Goal: Information Seeking & Learning: Learn about a topic

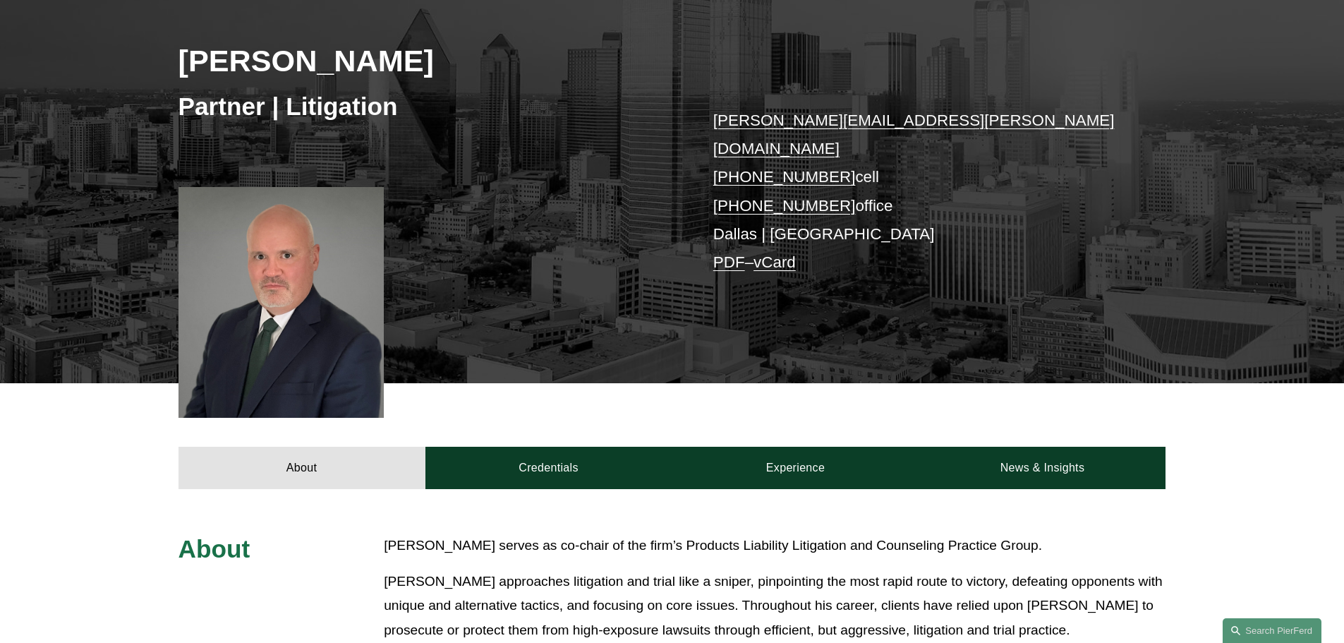
scroll to position [353, 0]
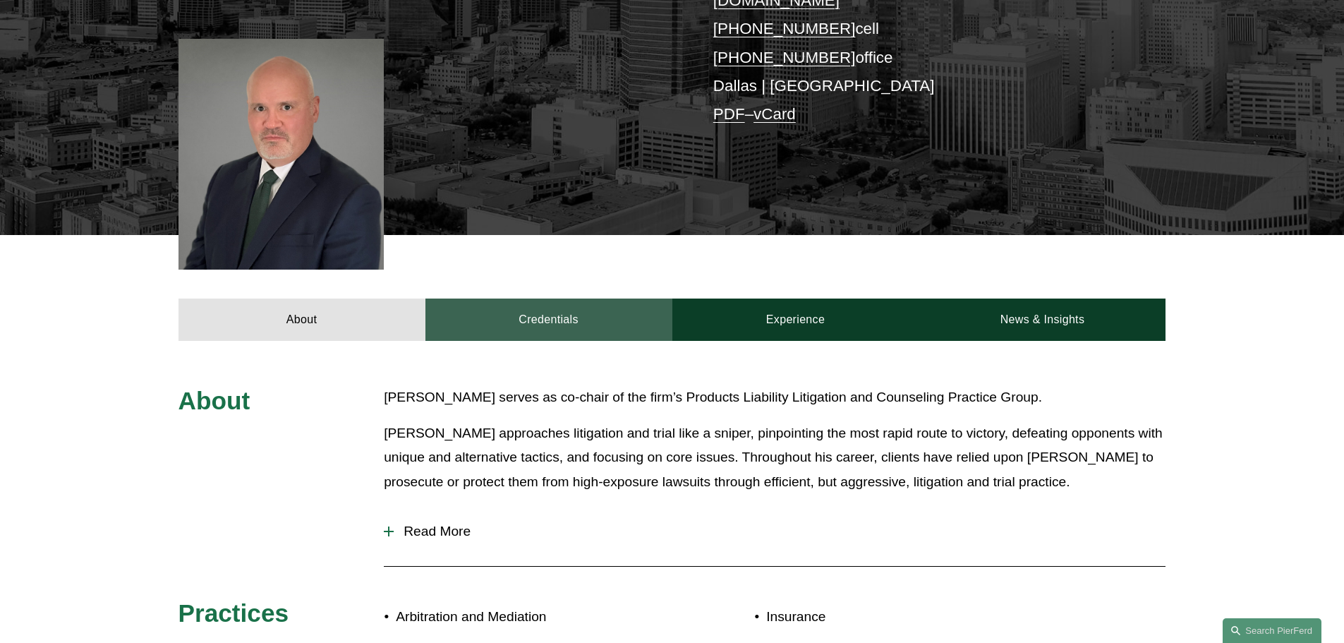
click at [517, 298] on link "Credentials" at bounding box center [548, 319] width 247 height 42
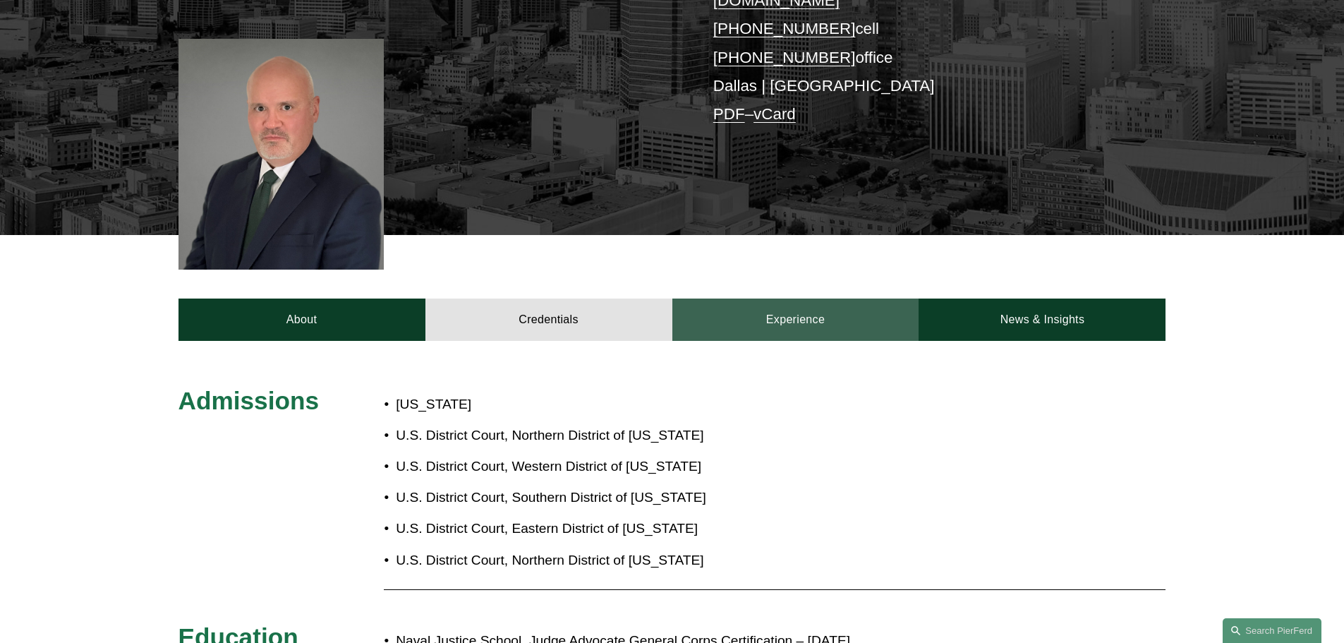
click at [885, 305] on link "Experience" at bounding box center [795, 319] width 247 height 42
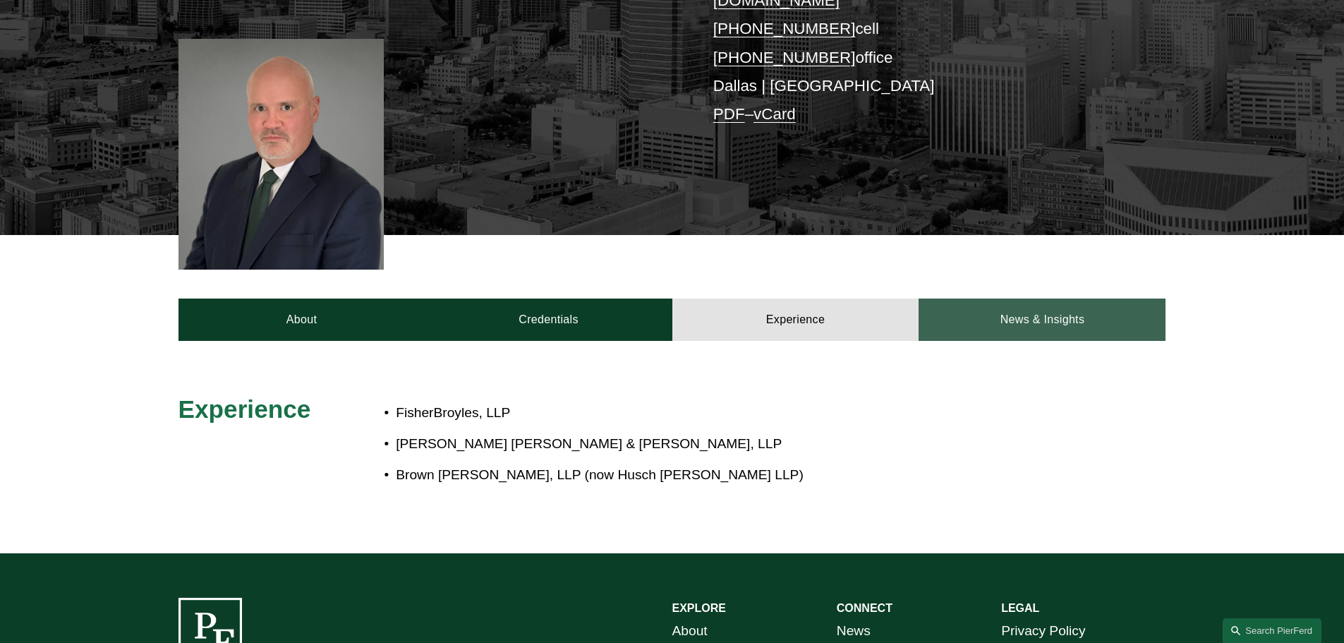
click at [1034, 298] on link "News & Insights" at bounding box center [1042, 319] width 247 height 42
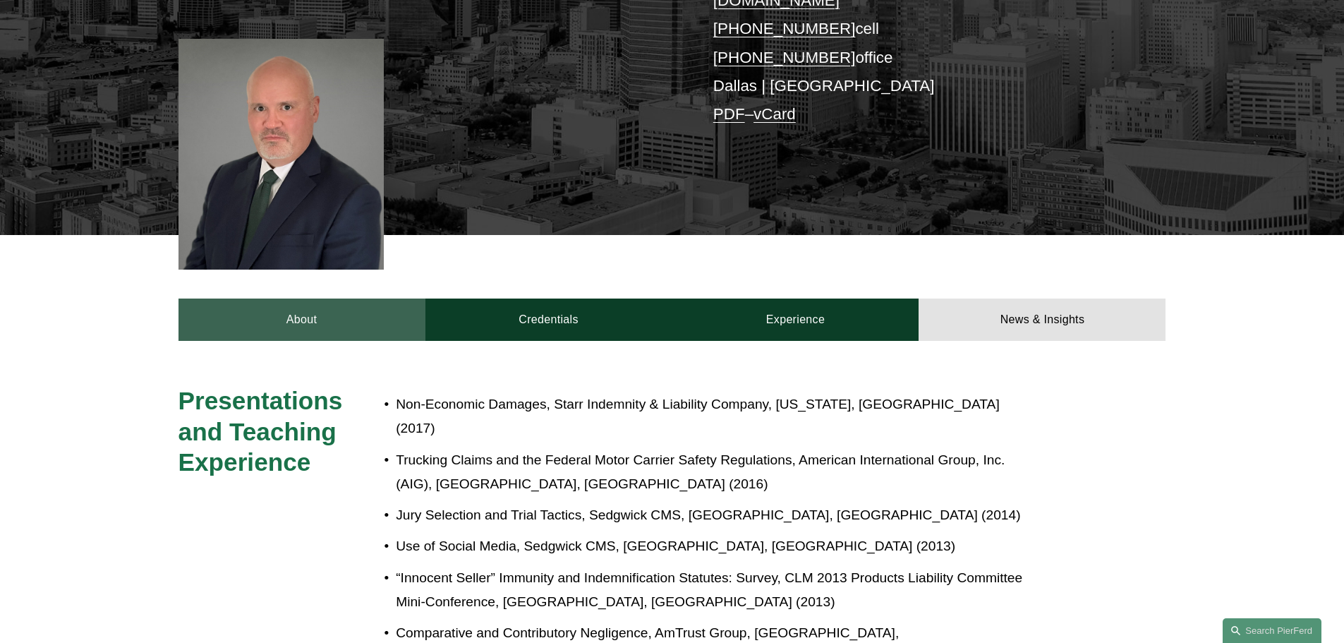
click at [350, 307] on link "About" at bounding box center [301, 319] width 247 height 42
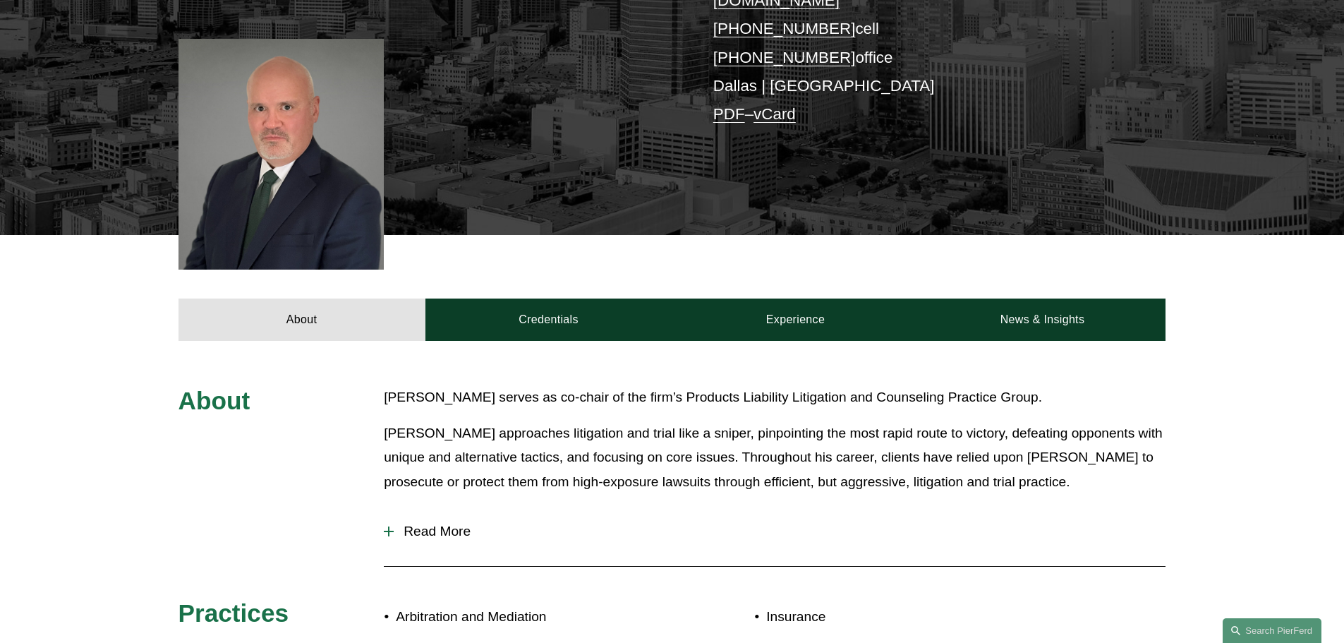
click at [426, 523] on span "Read More" at bounding box center [780, 531] width 772 height 16
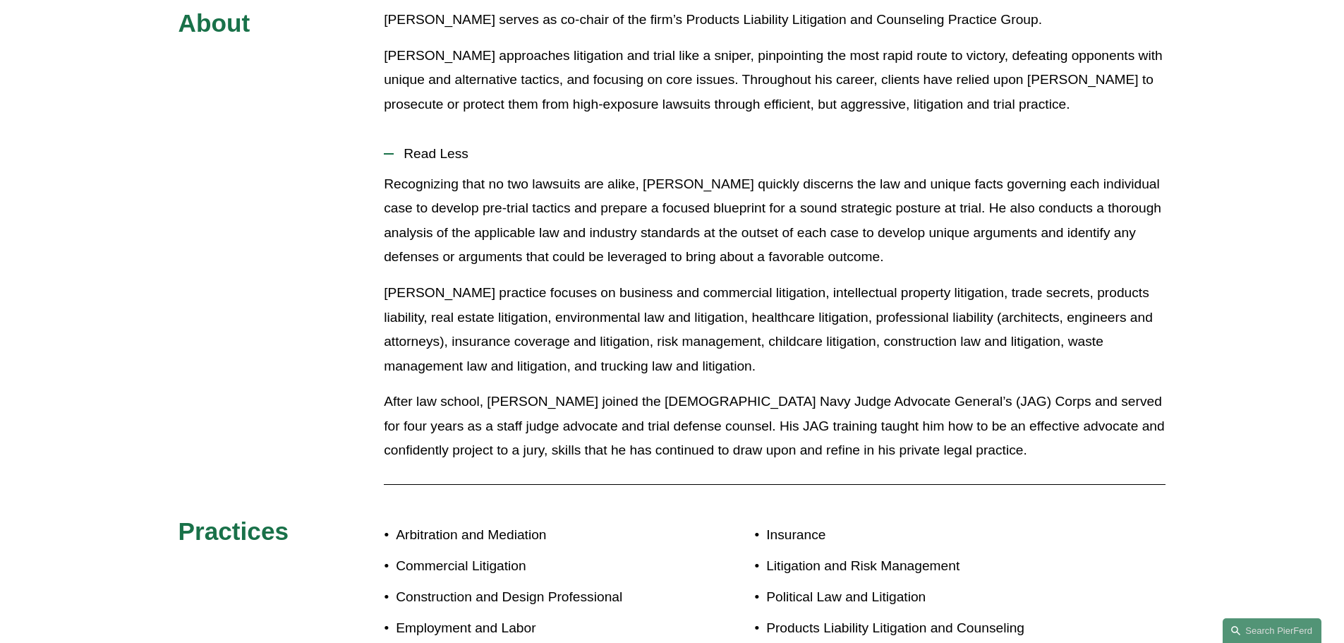
scroll to position [705, 0]
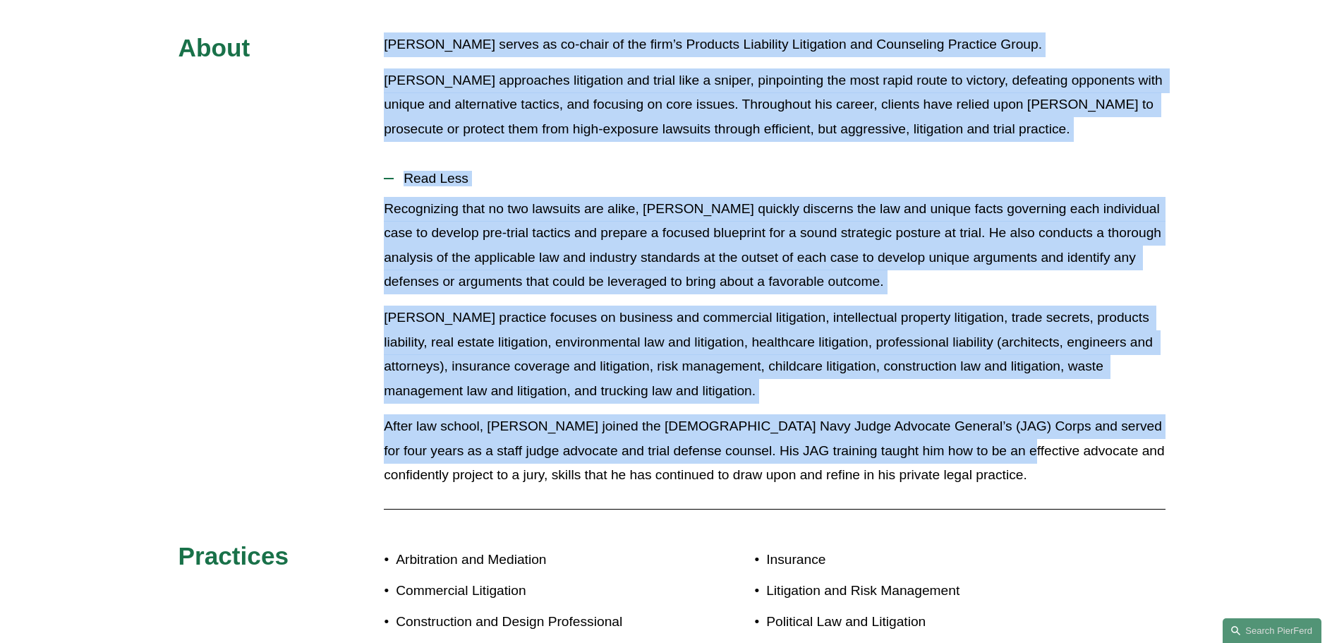
drag, startPoint x: 545, startPoint y: 173, endPoint x: 989, endPoint y: 424, distance: 510.5
click at [989, 424] on div "About [PERSON_NAME] serves as co-chair of the firm’s Products Liability Litigat…" at bounding box center [672, 381] width 1344 height 699
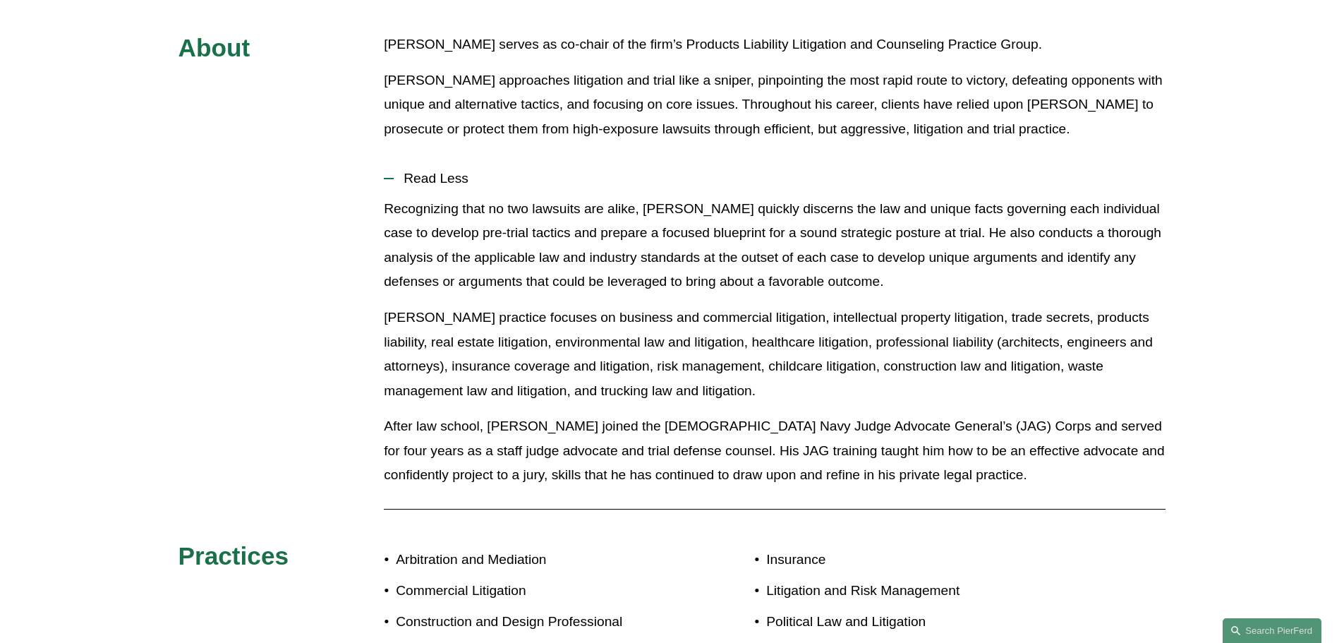
click at [924, 498] on div at bounding box center [775, 508] width 782 height 21
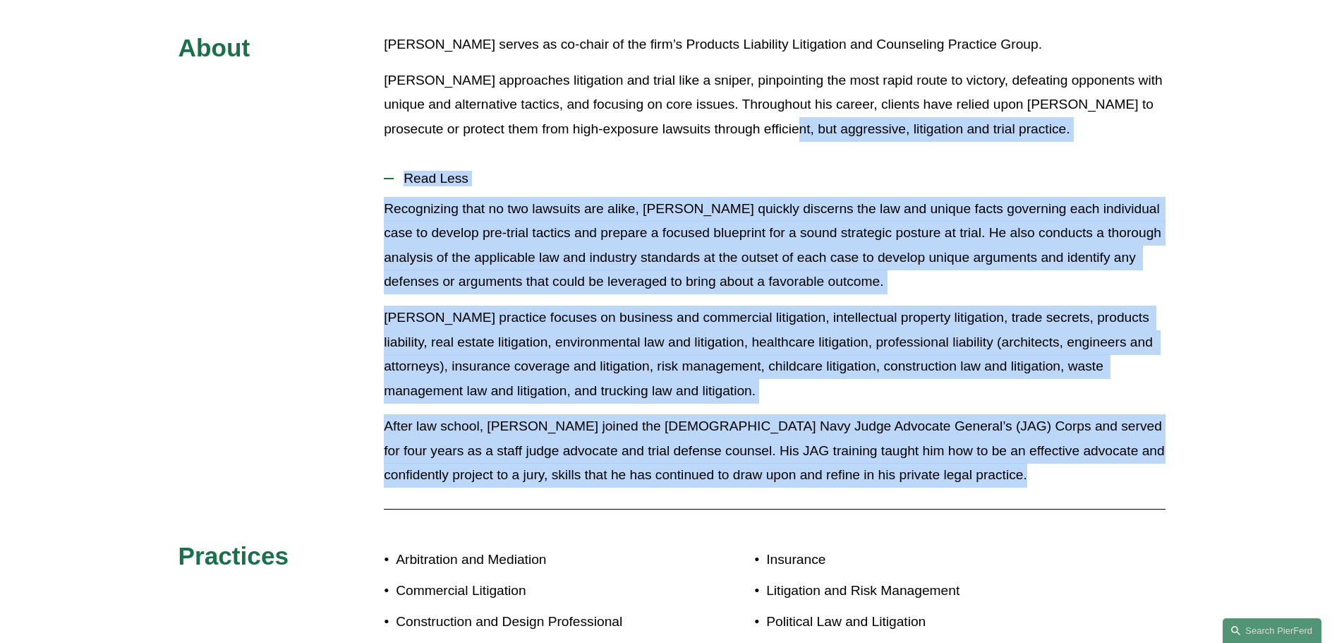
drag, startPoint x: 924, startPoint y: 477, endPoint x: 756, endPoint y: 113, distance: 401.2
click at [756, 113] on div "About [PERSON_NAME] serves as co-chair of the firm’s Products Liability Litigat…" at bounding box center [672, 381] width 1344 height 699
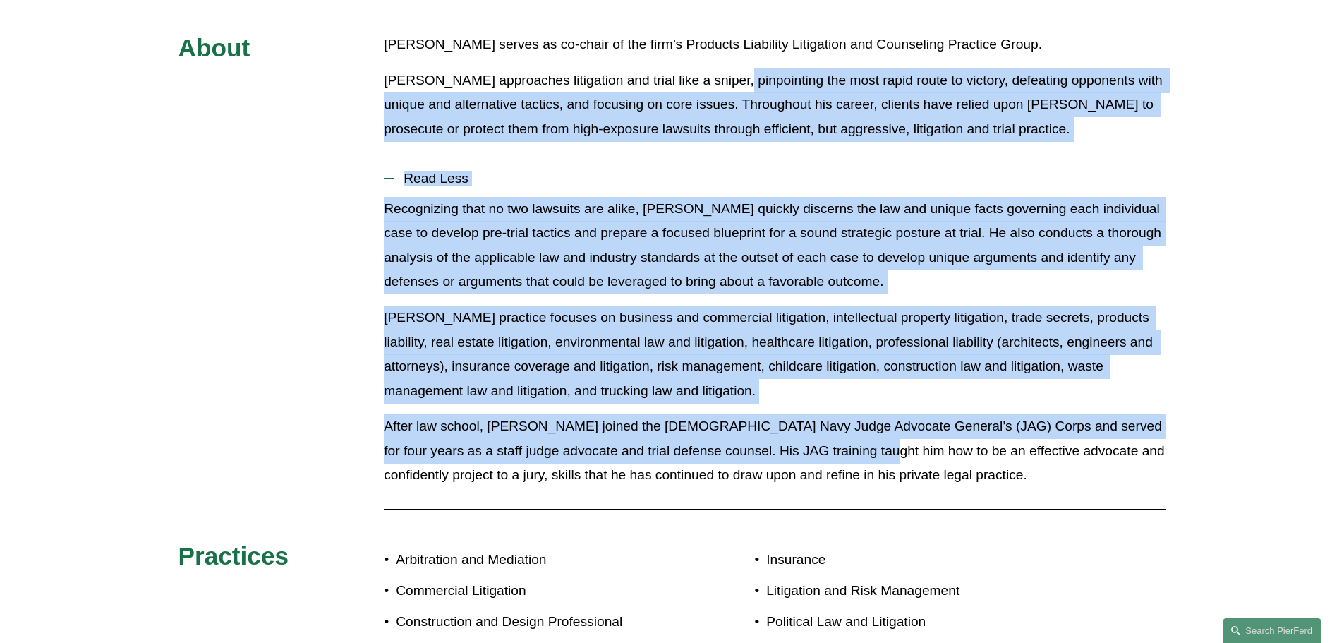
drag, startPoint x: 720, startPoint y: 56, endPoint x: 856, endPoint y: 428, distance: 396.9
click at [856, 428] on div "About [PERSON_NAME] serves as co-chair of the firm’s Products Liability Litigat…" at bounding box center [672, 381] width 1344 height 699
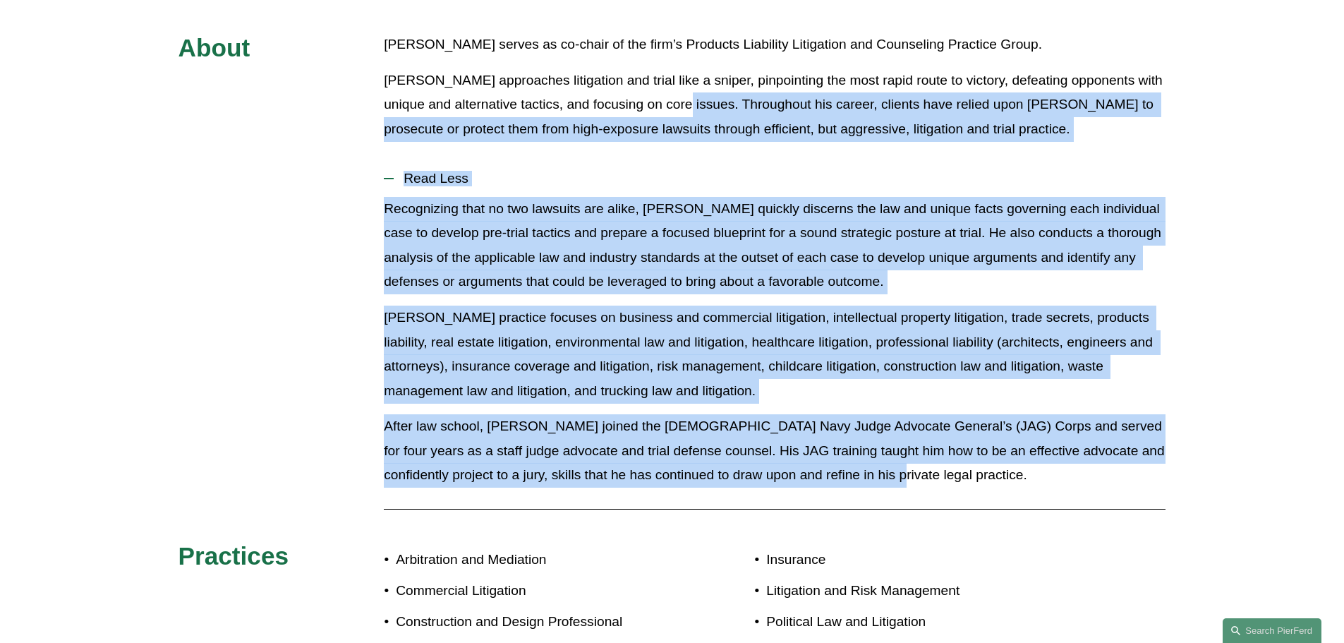
drag, startPoint x: 872, startPoint y: 456, endPoint x: 656, endPoint y: 75, distance: 437.9
click at [656, 75] on div "About [PERSON_NAME] serves as co-chair of the firm’s Products Liability Litigat…" at bounding box center [672, 381] width 1344 height 699
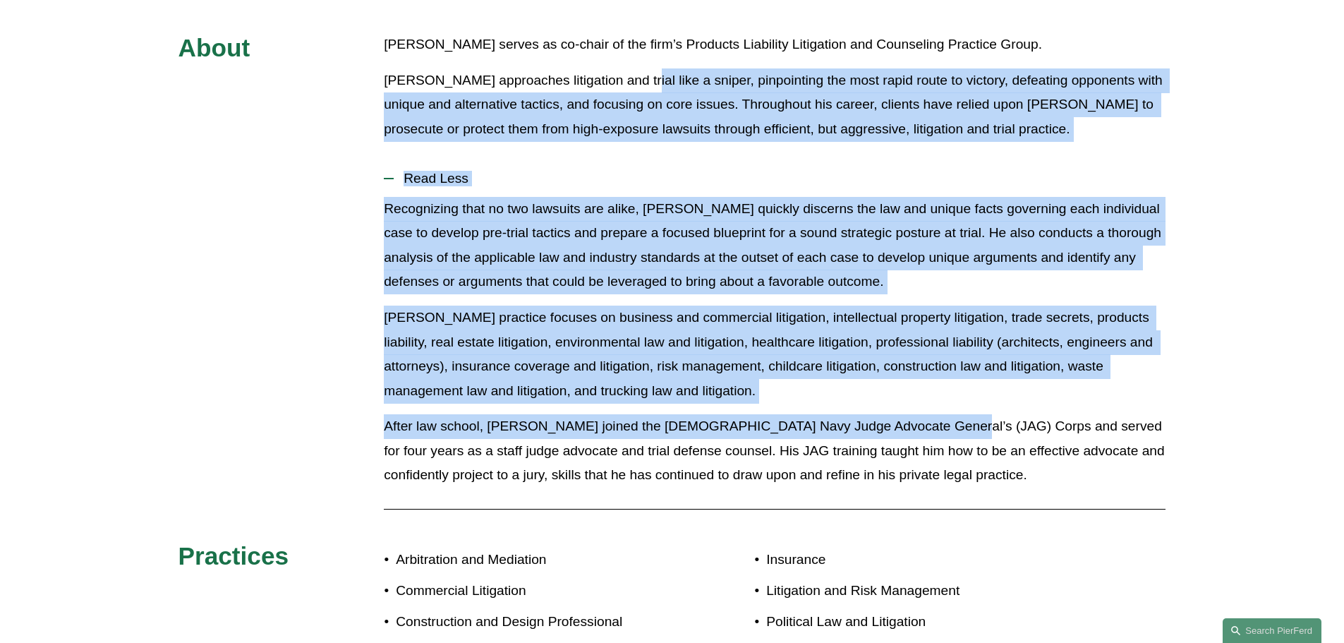
drag, startPoint x: 626, startPoint y: 37, endPoint x: 931, endPoint y: 415, distance: 485.1
click at [931, 415] on div "About [PERSON_NAME] serves as co-chair of the firm’s Products Liability Litigat…" at bounding box center [672, 381] width 1344 height 699
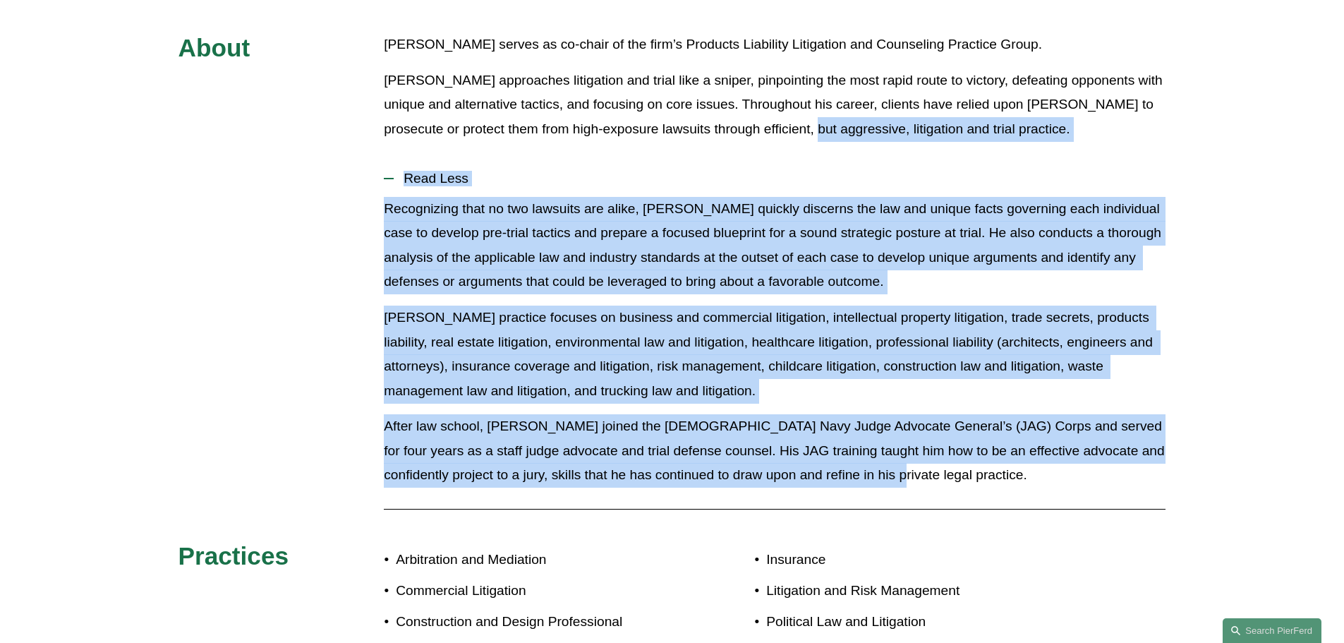
drag, startPoint x: 929, startPoint y: 423, endPoint x: 763, endPoint y: 115, distance: 350.1
click at [763, 115] on div "About [PERSON_NAME] serves as co-chair of the firm’s Products Liability Litigat…" at bounding box center [672, 381] width 1344 height 699
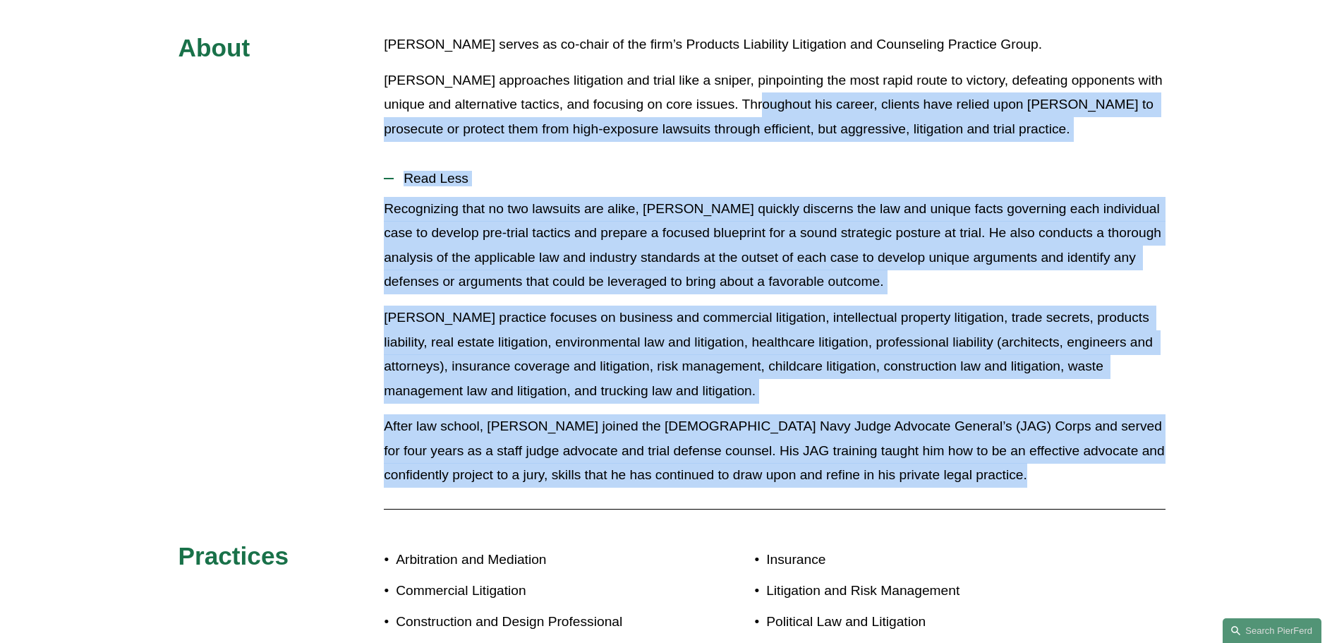
drag, startPoint x: 772, startPoint y: 224, endPoint x: 964, endPoint y: 499, distance: 335.9
click at [964, 499] on div "About [PERSON_NAME] serves as co-chair of the firm’s Products Liability Litigat…" at bounding box center [672, 381] width 1344 height 699
click at [941, 461] on p "After law school, [PERSON_NAME] joined the [DEMOGRAPHIC_DATA] Navy Judge Advoca…" at bounding box center [775, 450] width 782 height 73
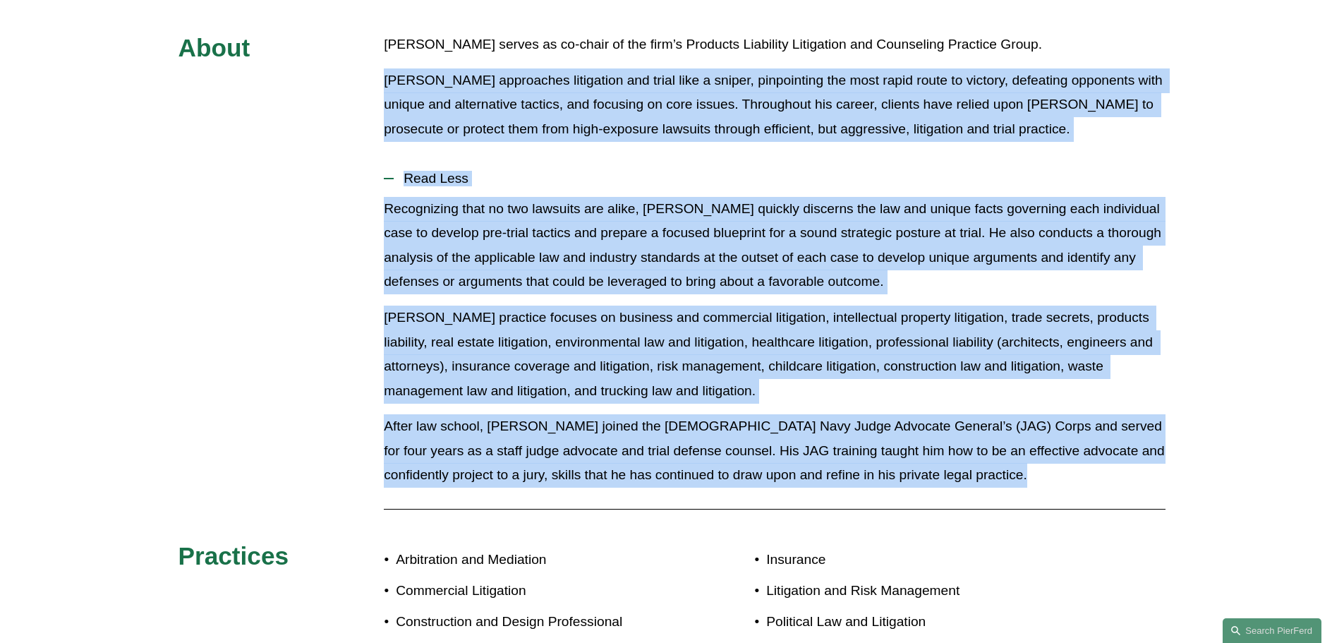
drag, startPoint x: 940, startPoint y: 460, endPoint x: 393, endPoint y: 60, distance: 678.0
click at [393, 60] on div "About [PERSON_NAME] serves as co-chair of the firm’s Products Liability Litigat…" at bounding box center [672, 381] width 1344 height 699
click at [393, 68] on p "[PERSON_NAME] approaches litigation and trial like a sniper, pinpointing the mo…" at bounding box center [775, 104] width 782 height 73
drag, startPoint x: 393, startPoint y: 60, endPoint x: 1091, endPoint y: 453, distance: 800.8
click at [1091, 453] on div "About [PERSON_NAME] serves as co-chair of the firm’s Products Liability Litigat…" at bounding box center [672, 381] width 1344 height 699
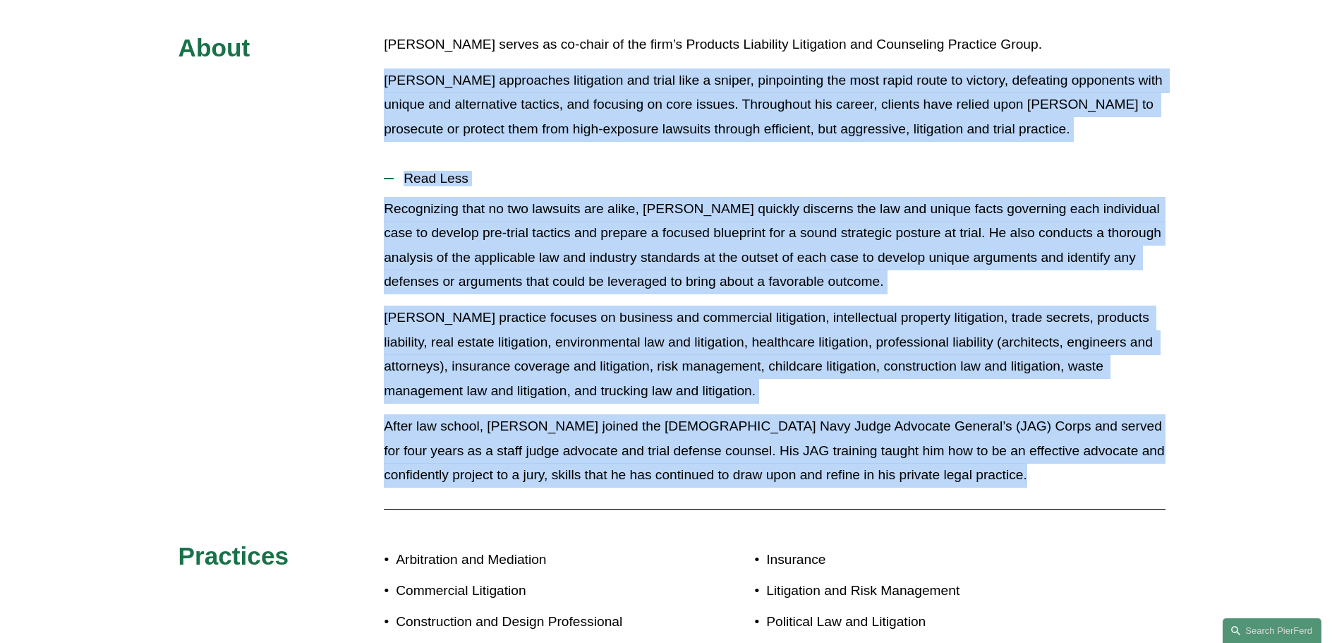
click at [1091, 453] on p "After law school, [PERSON_NAME] joined the [DEMOGRAPHIC_DATA] Navy Judge Advoca…" at bounding box center [775, 450] width 782 height 73
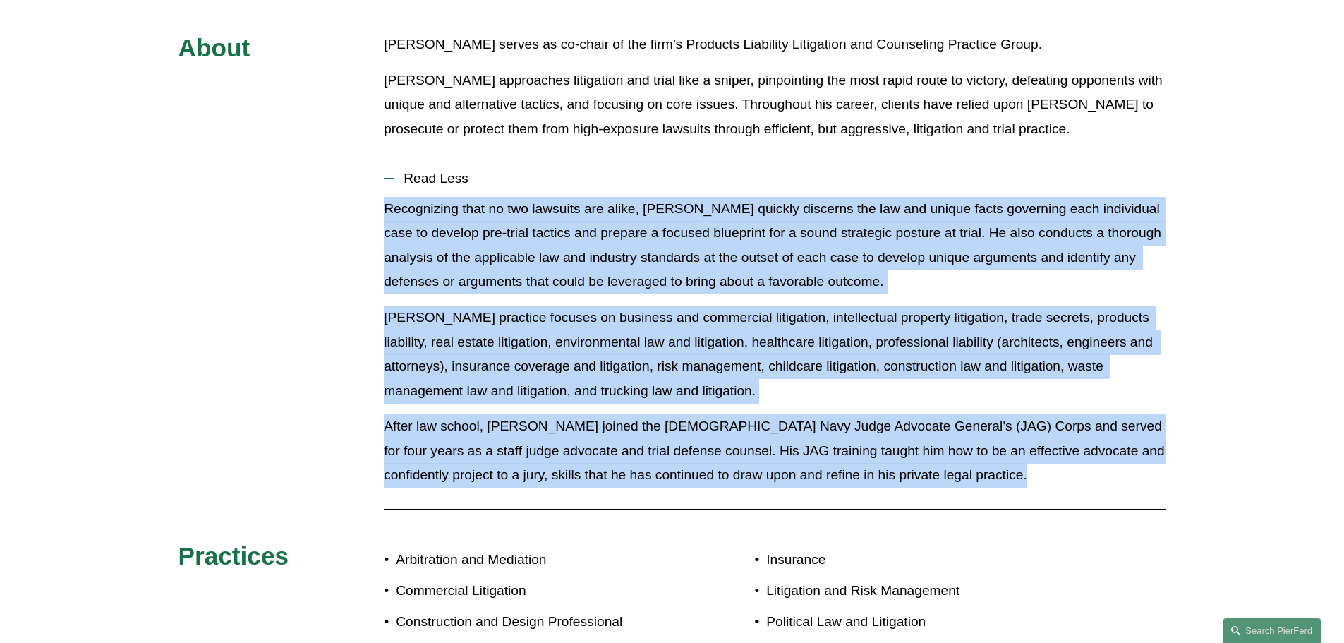
drag, startPoint x: 1091, startPoint y: 453, endPoint x: 916, endPoint y: 166, distance: 336.2
click at [916, 166] on li "Read Less Recognizing that no two lawsuits are alike, [PERSON_NAME] quickly dis…" at bounding box center [775, 329] width 782 height 338
click at [916, 166] on button "Read Less" at bounding box center [775, 178] width 782 height 37
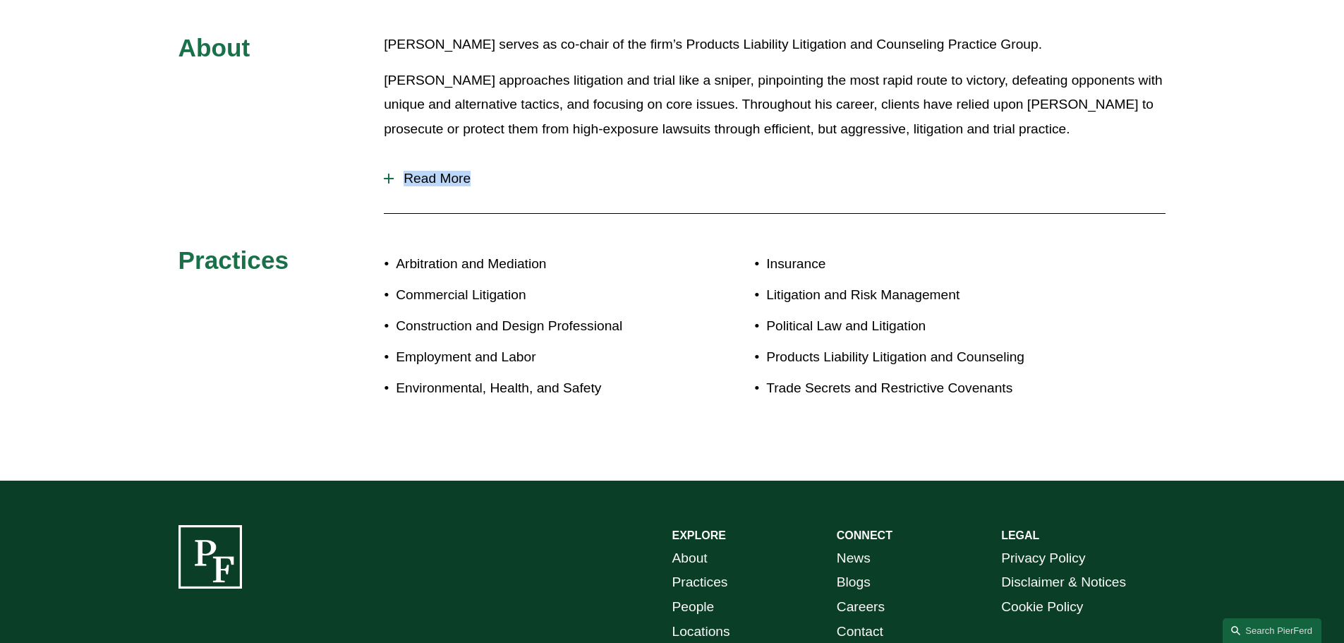
drag, startPoint x: 916, startPoint y: 166, endPoint x: 968, endPoint y: 401, distance: 240.7
click at [968, 401] on div "About [PERSON_NAME] serves as co-chair of the firm’s Products Liability Litigat…" at bounding box center [672, 234] width 1344 height 404
click at [467, 171] on span "Read More" at bounding box center [780, 179] width 772 height 16
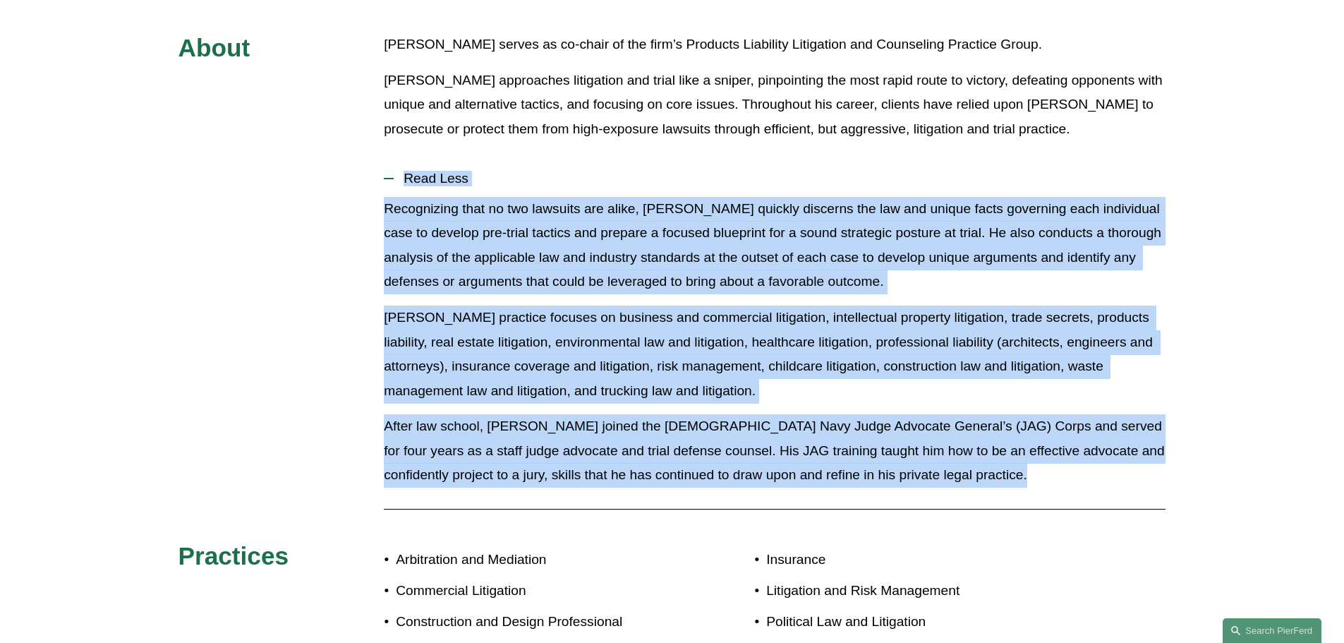
click at [549, 305] on p "[PERSON_NAME] practice focuses on business and commercial litigation, intellect…" at bounding box center [775, 353] width 782 height 97
click at [642, 305] on p "[PERSON_NAME] practice focuses on business and commercial litigation, intellect…" at bounding box center [775, 353] width 782 height 97
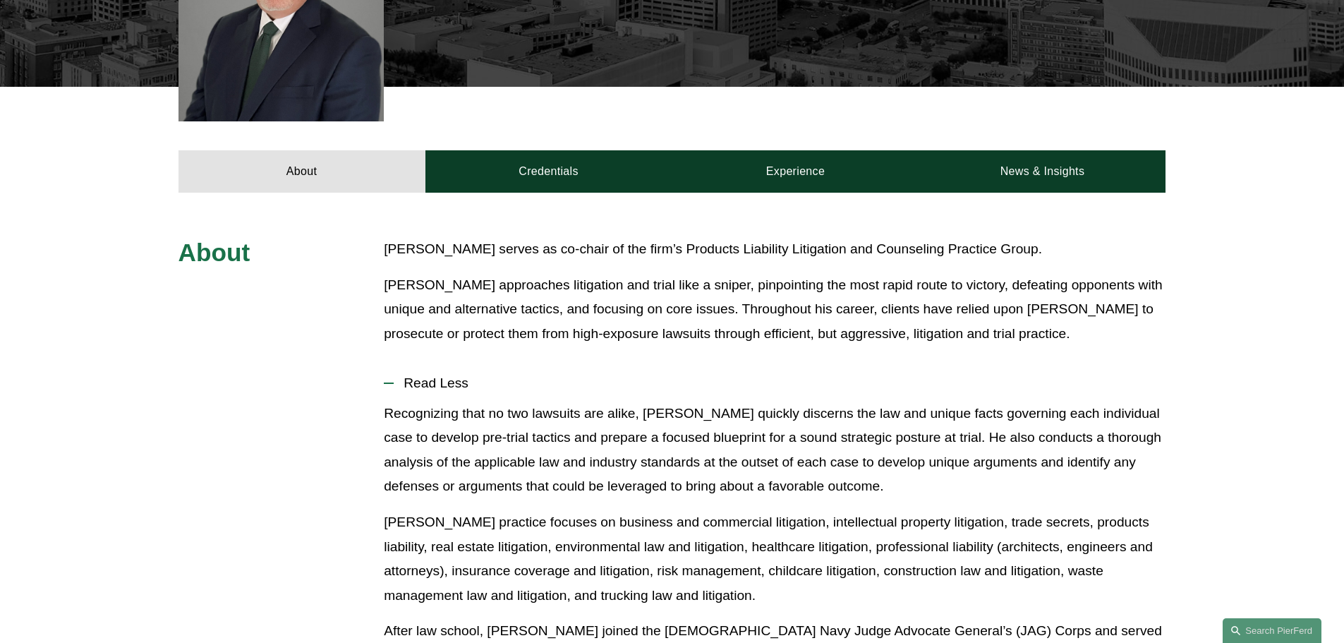
scroll to position [494, 0]
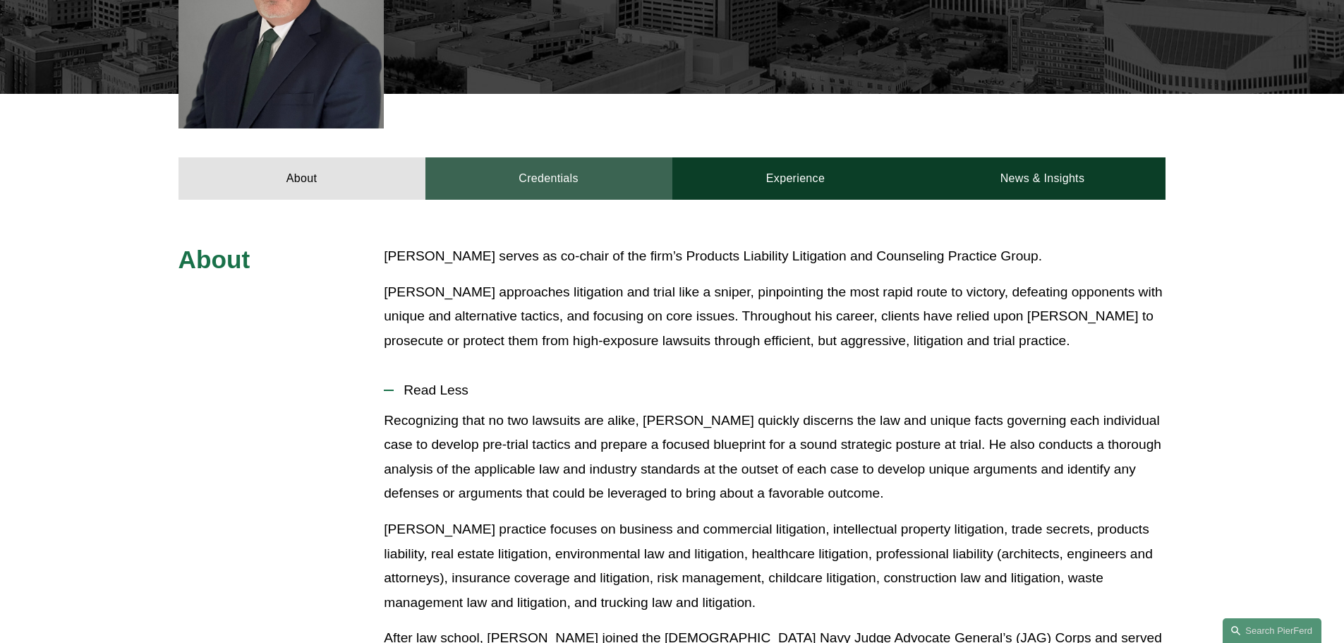
click at [533, 157] on link "Credentials" at bounding box center [548, 178] width 247 height 42
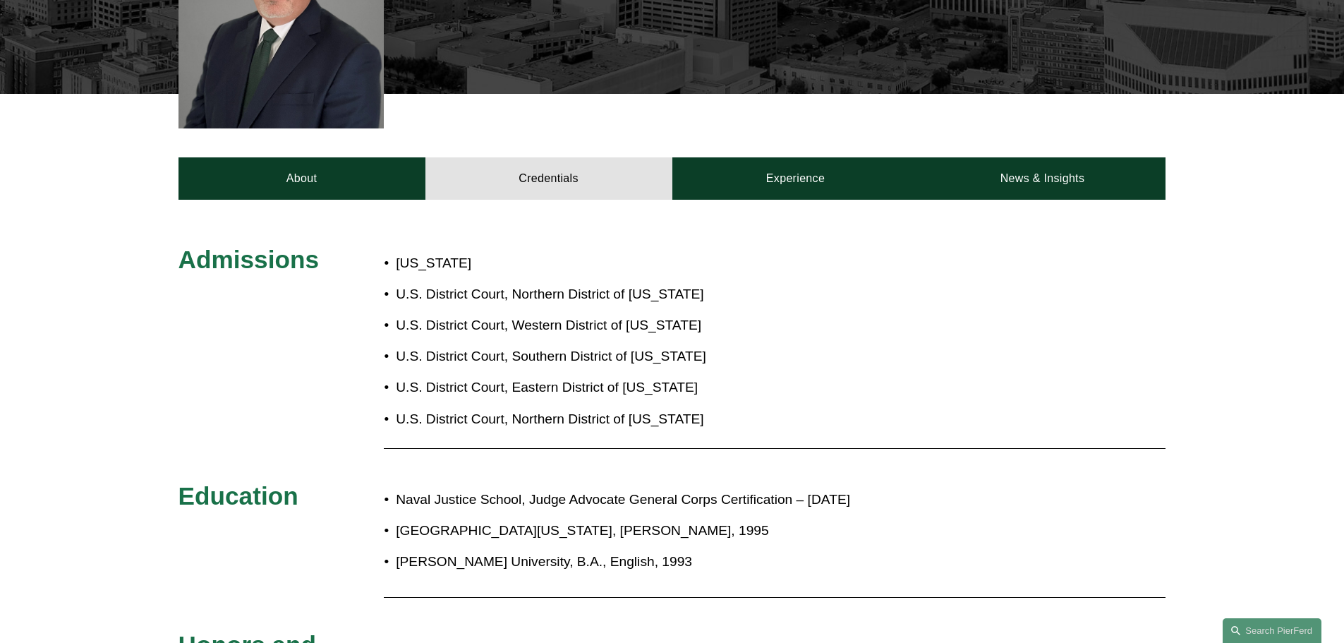
scroll to position [635, 0]
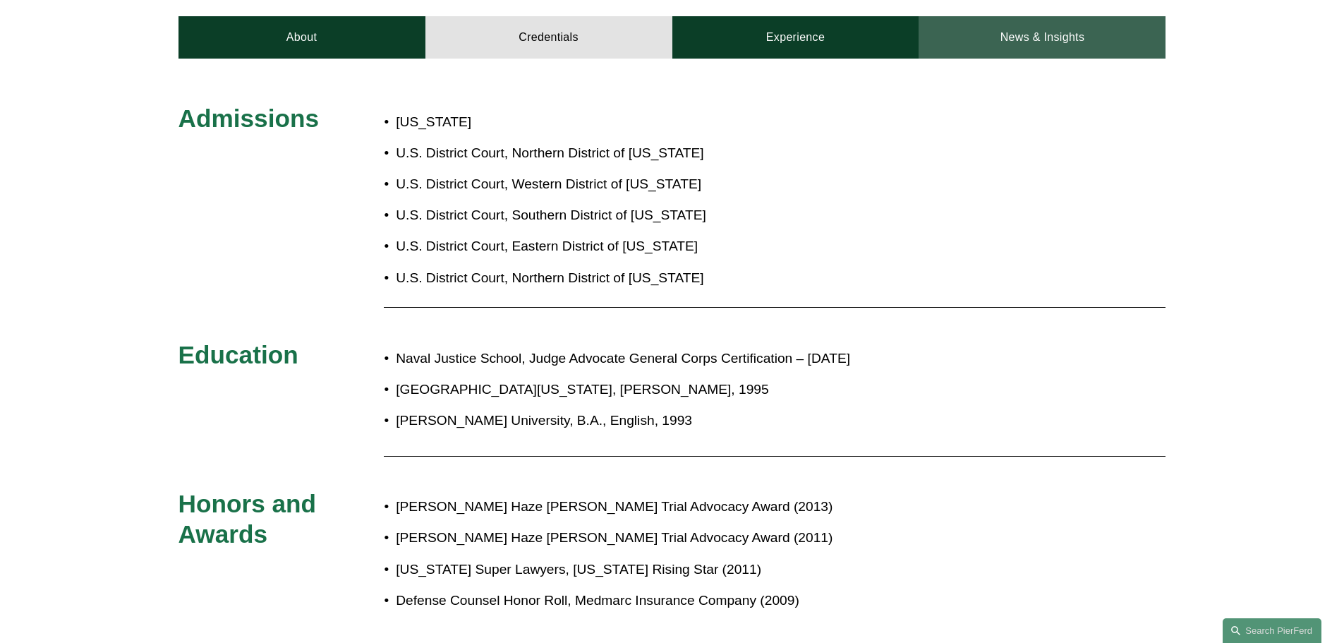
click at [1031, 20] on link "News & Insights" at bounding box center [1042, 37] width 247 height 42
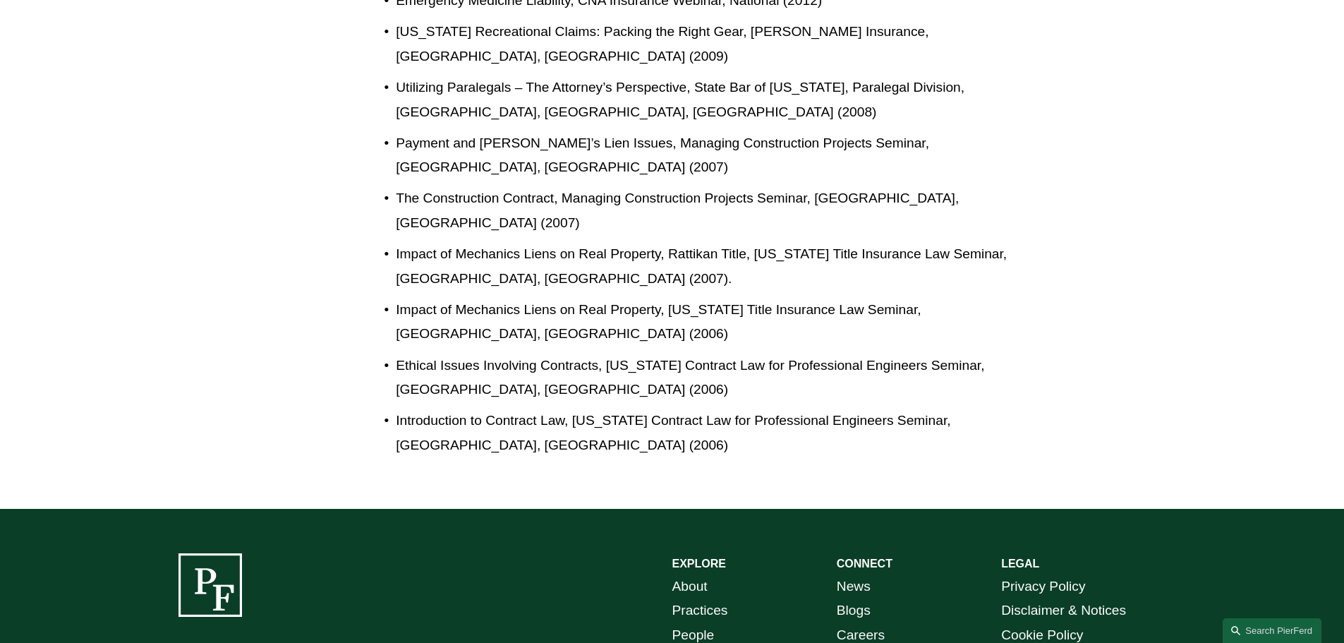
scroll to position [1079, 0]
